Goal: Task Accomplishment & Management: Manage account settings

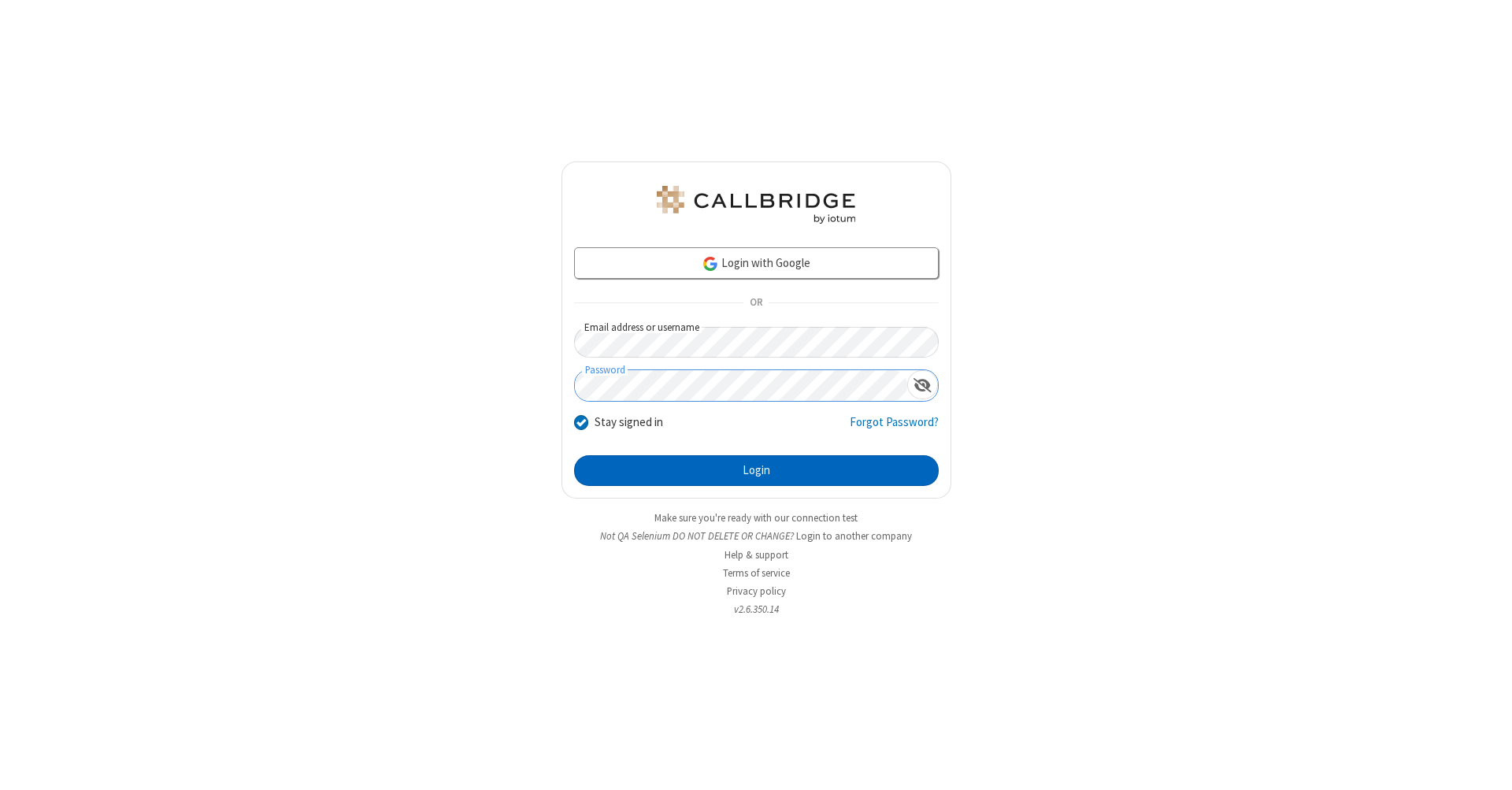
click at [756, 471] on button "Login" at bounding box center [756, 471] width 365 height 32
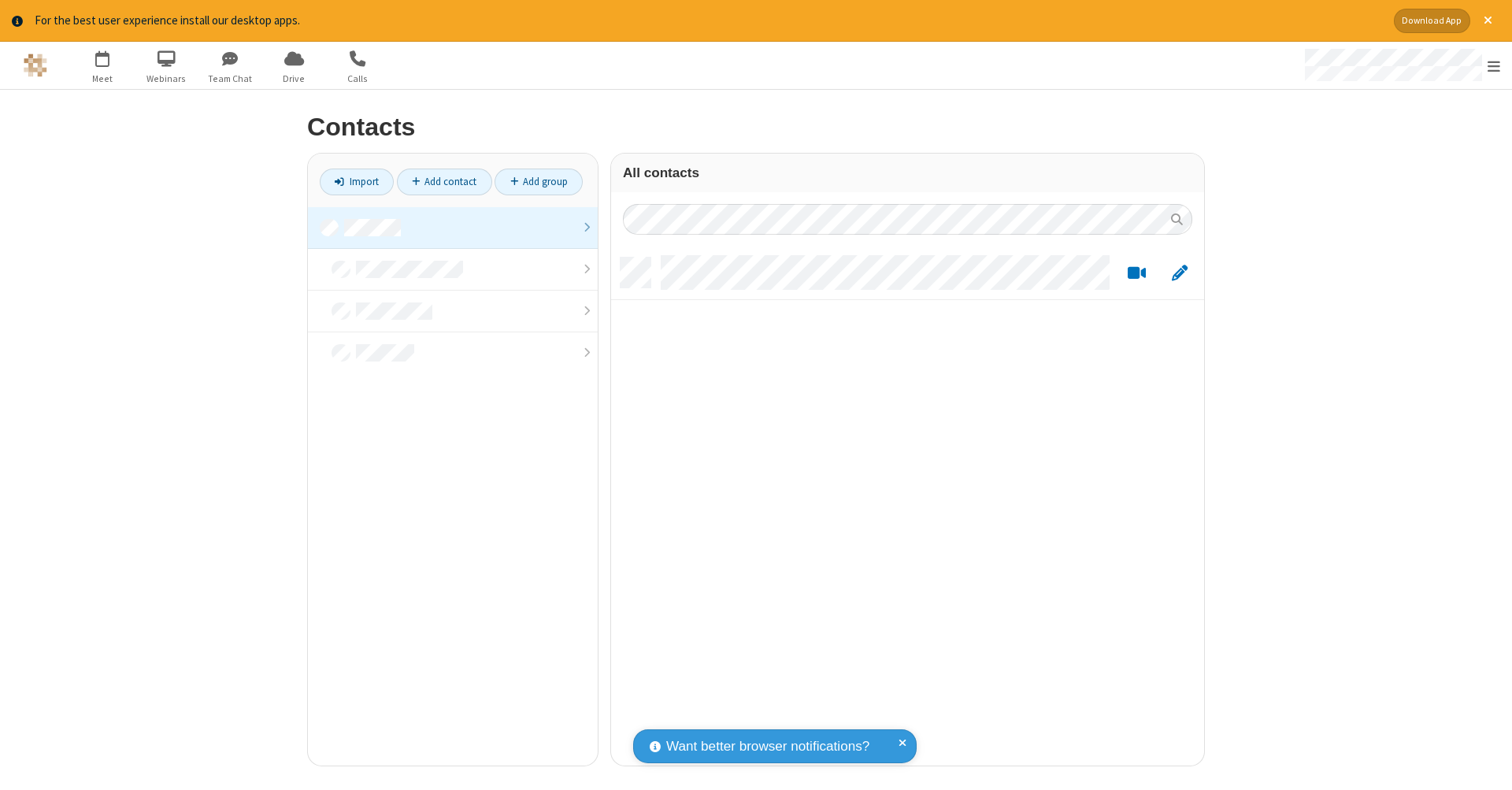
scroll to position [12, 12]
click at [453, 226] on link at bounding box center [453, 227] width 290 height 42
click at [444, 181] on link "Add contact" at bounding box center [445, 181] width 96 height 27
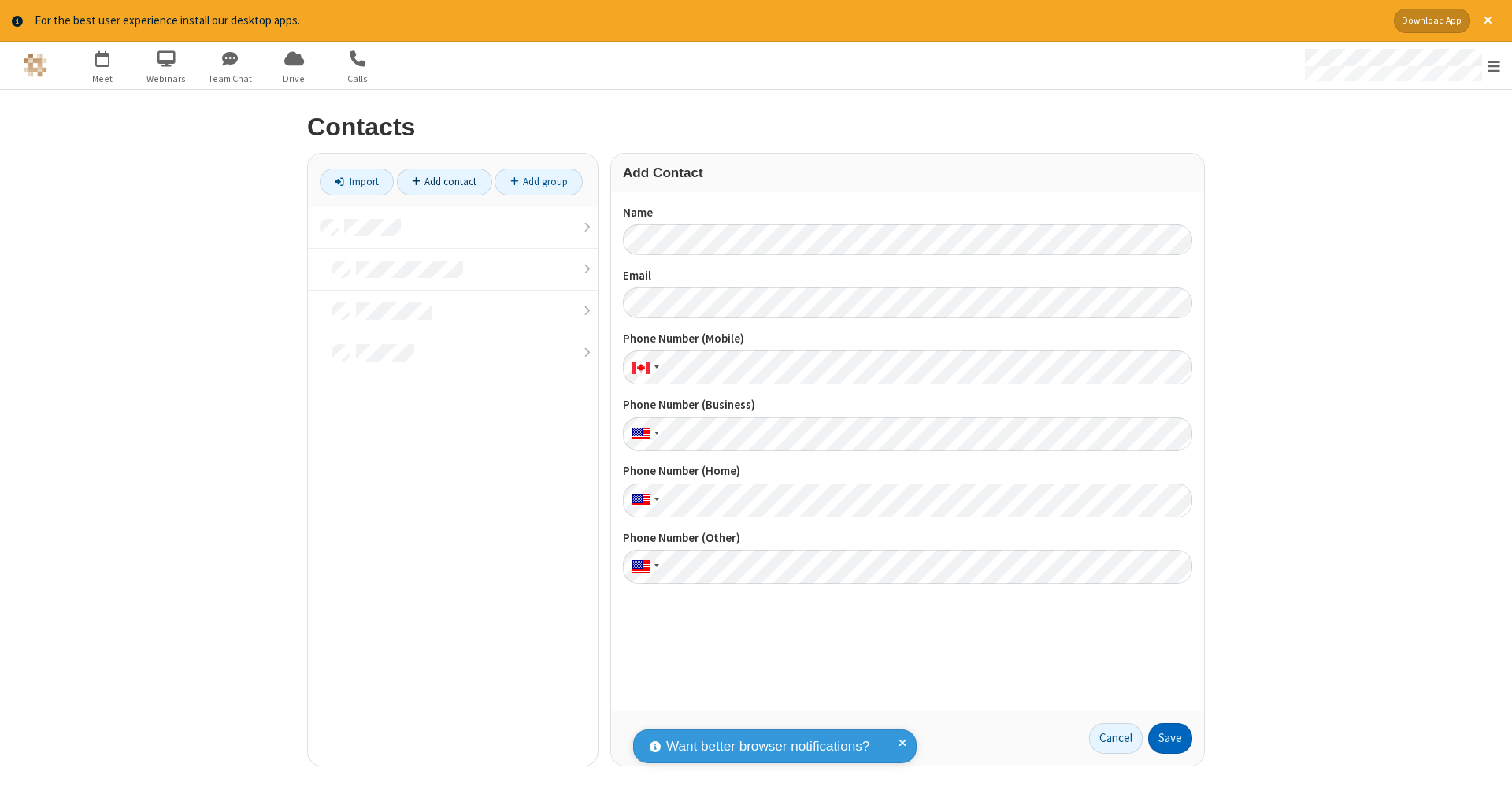
click at [1170, 738] on button "Save" at bounding box center [1170, 739] width 44 height 32
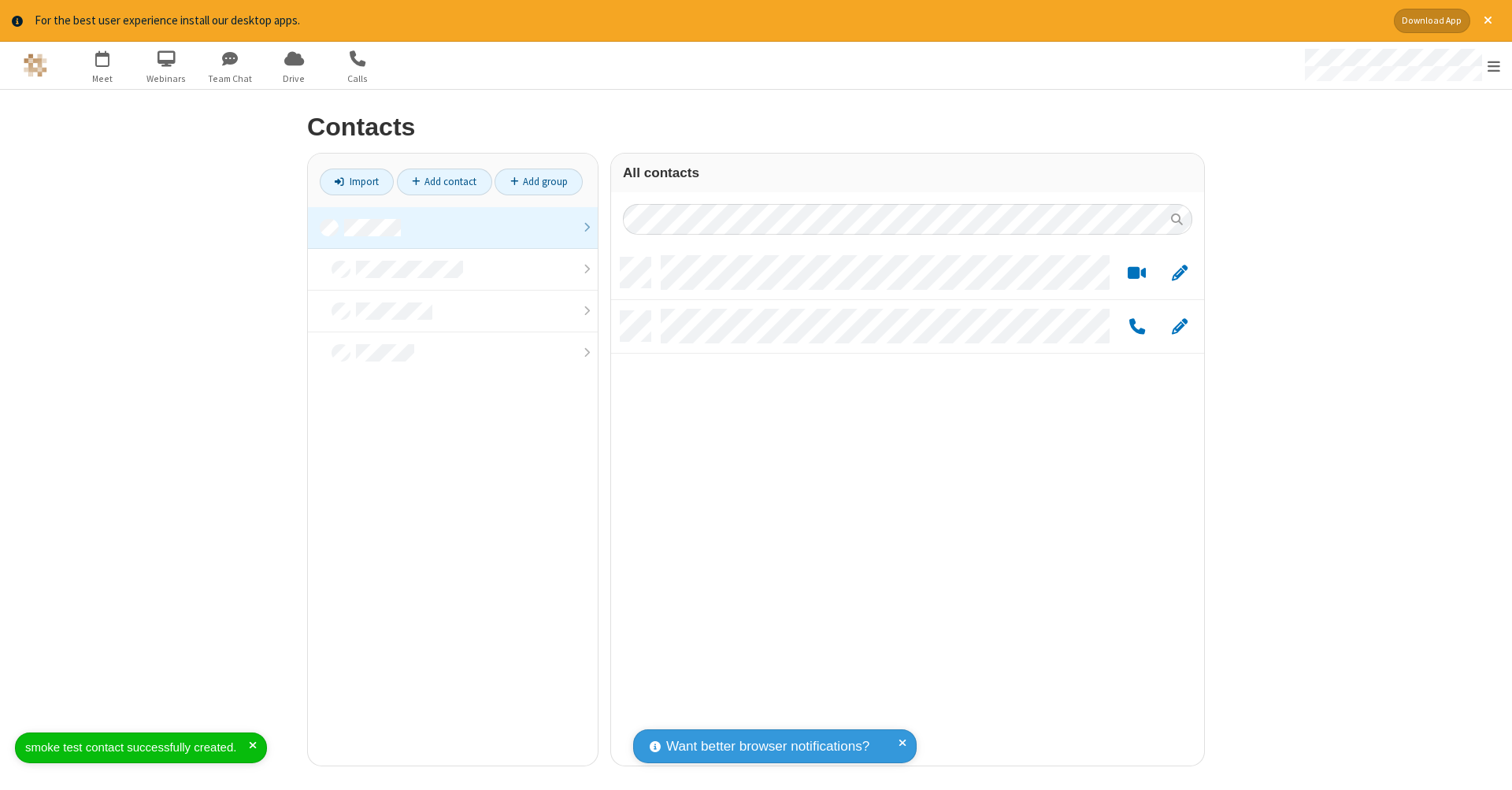
scroll to position [508, 581]
